Goal: Information Seeking & Learning: Learn about a topic

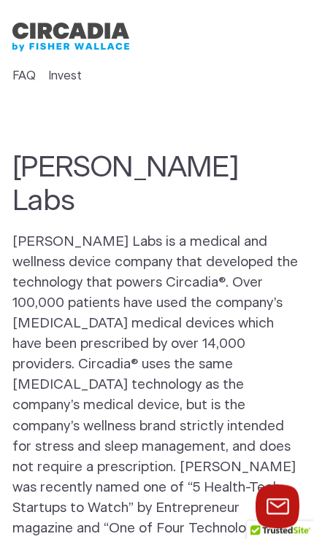
click at [22, 72] on link "FAQ" at bounding box center [23, 76] width 23 height 18
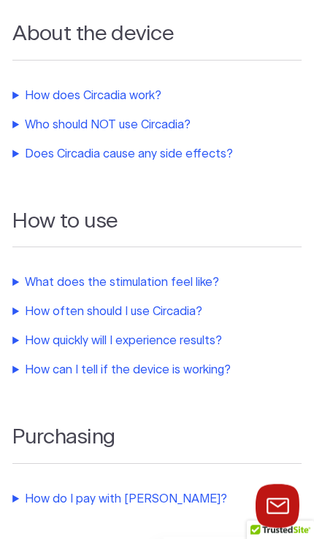
scroll to position [347, 0]
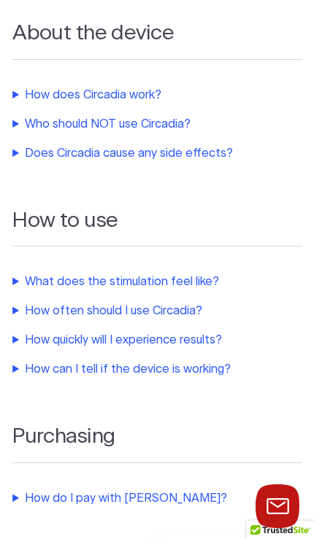
click at [42, 86] on summary "How does Circadia work?" at bounding box center [156, 95] width 289 height 18
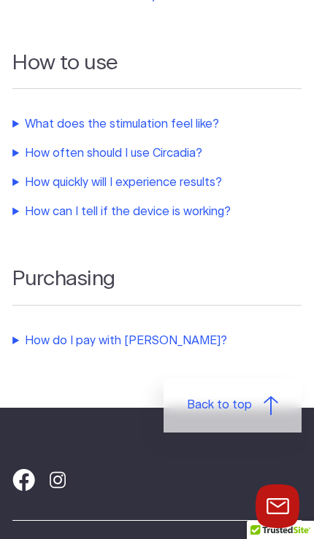
scroll to position [681, 0]
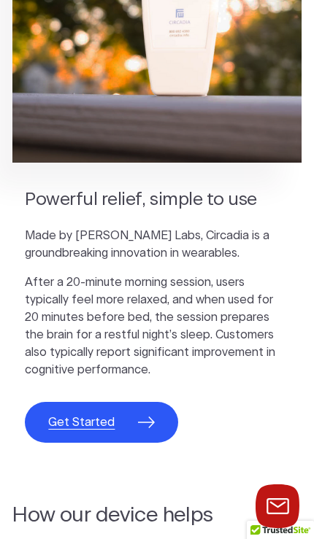
scroll to position [732, 0]
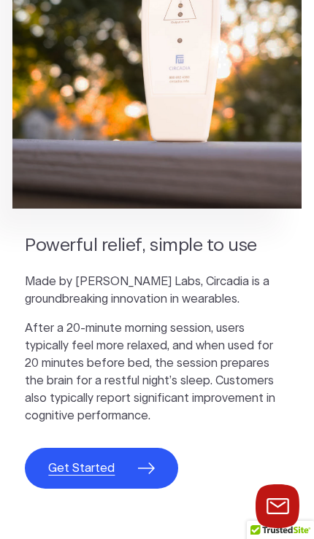
click at [81, 471] on span "Get Started" at bounding box center [81, 469] width 66 height 18
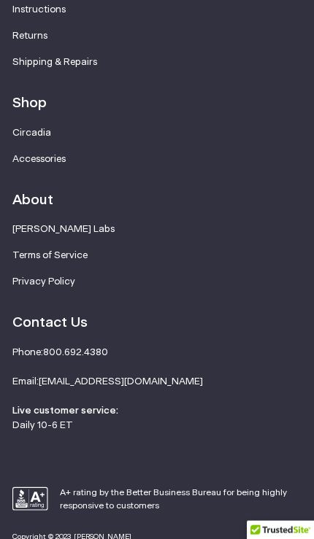
scroll to position [1580, 0]
